Goal: Register for event/course

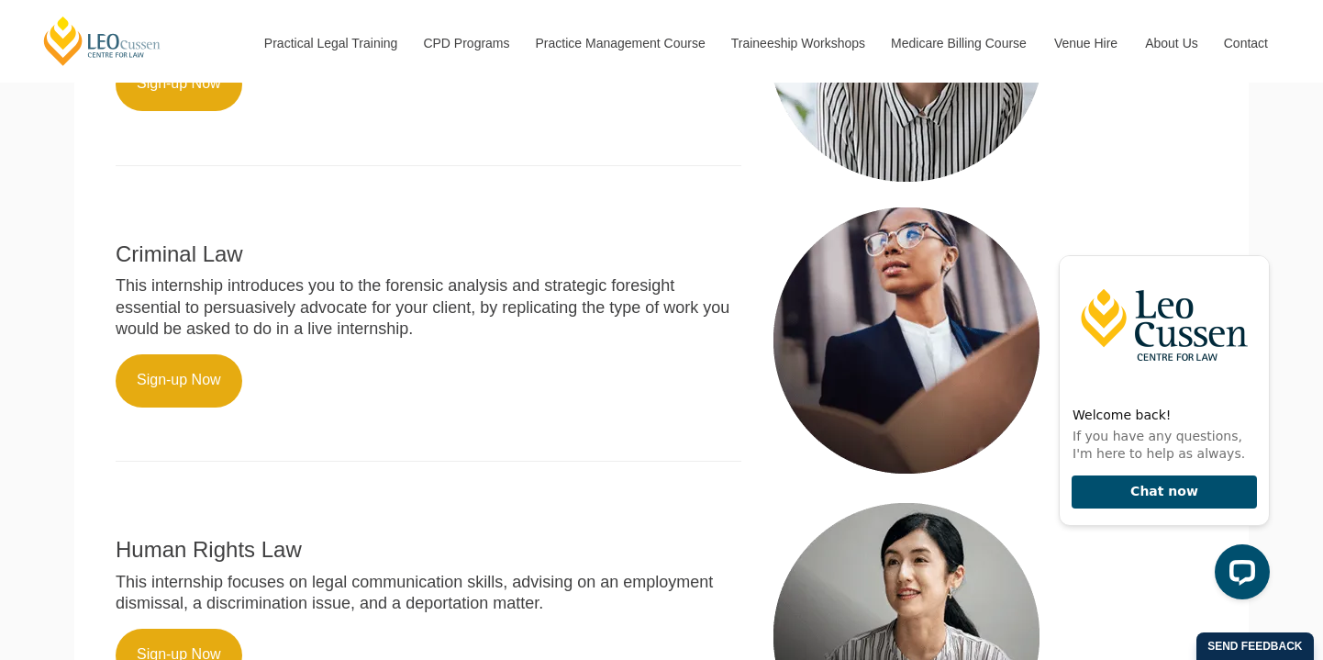
scroll to position [915, 0]
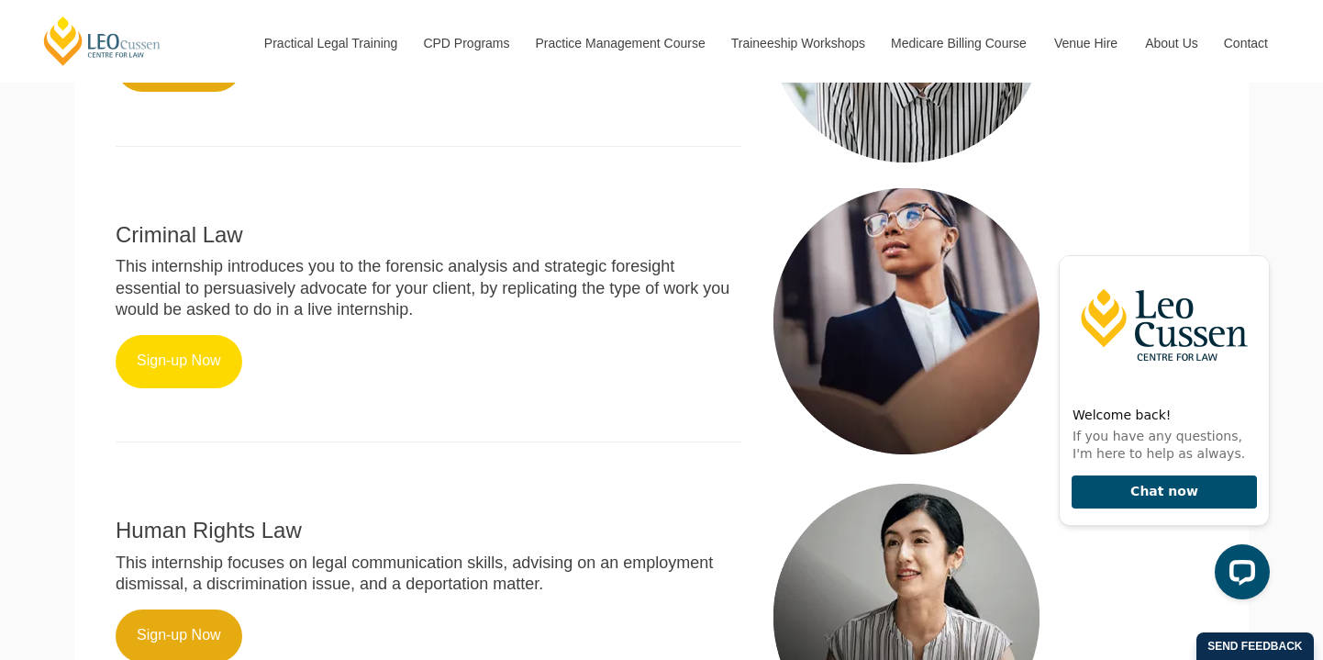
click at [203, 338] on link "Sign-up Now" at bounding box center [179, 361] width 127 height 53
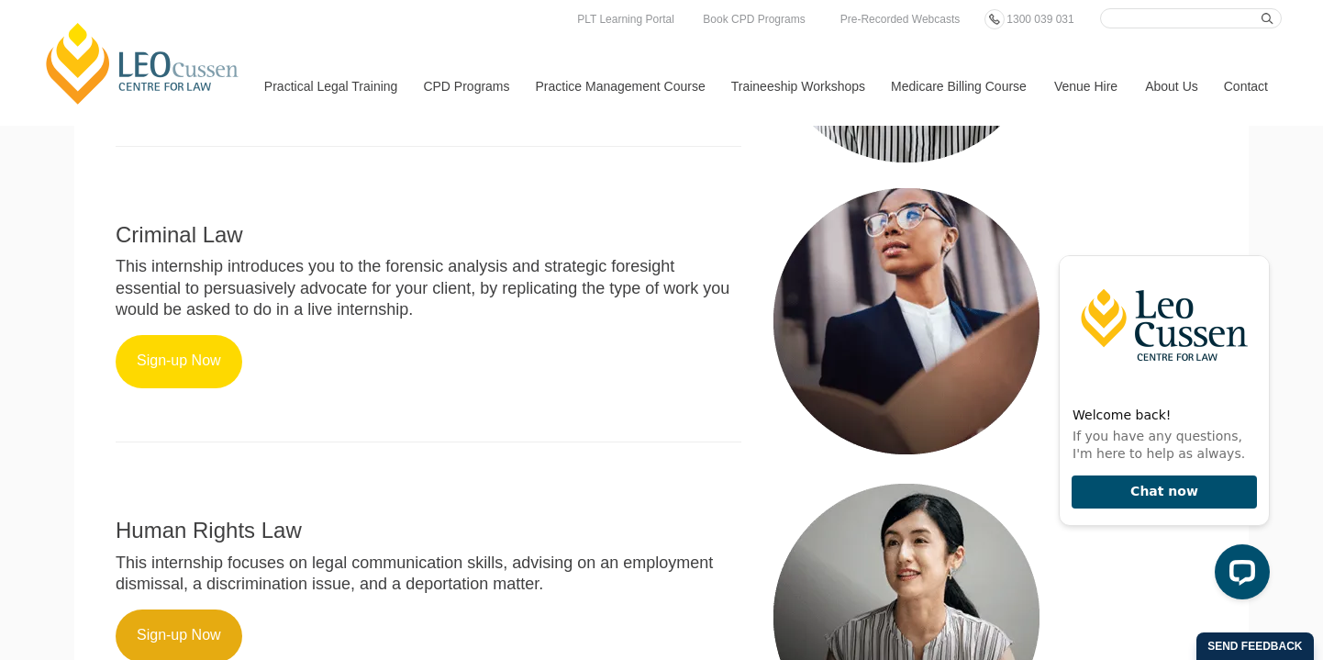
click at [202, 335] on link "Sign-up Now" at bounding box center [179, 361] width 127 height 53
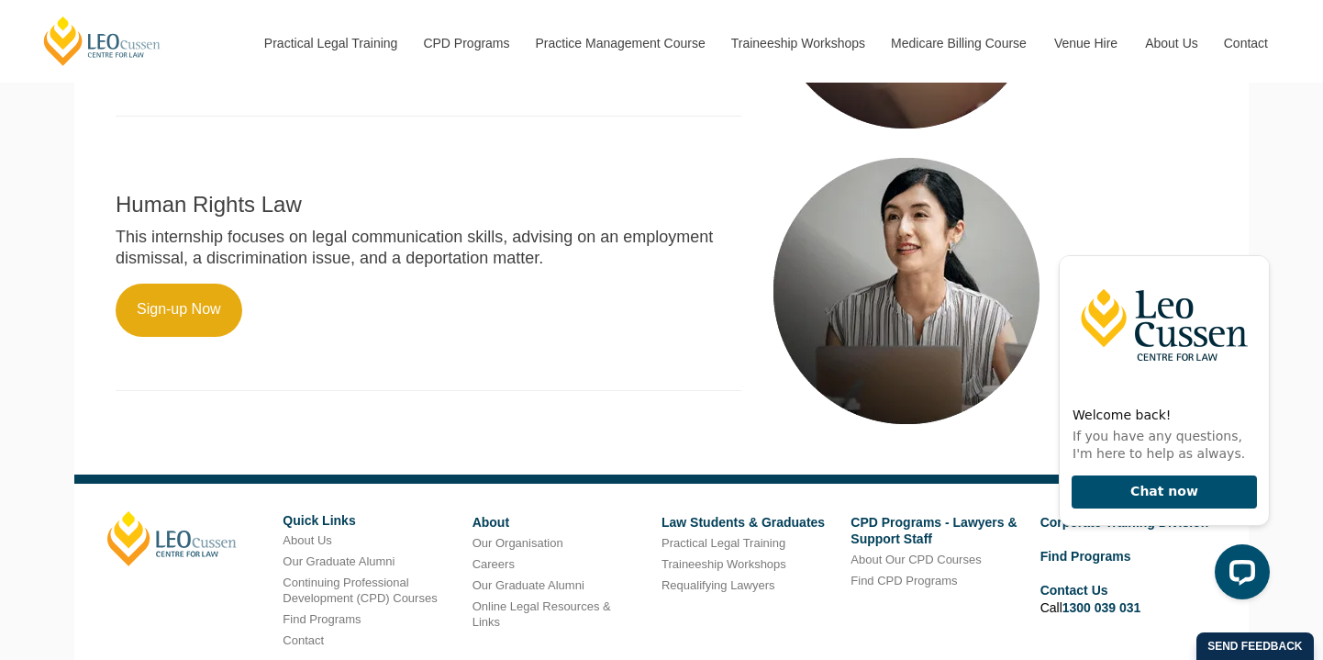
scroll to position [1385, 0]
